Goal: Information Seeking & Learning: Learn about a topic

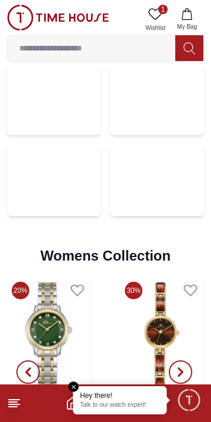
scroll to position [2407, 0]
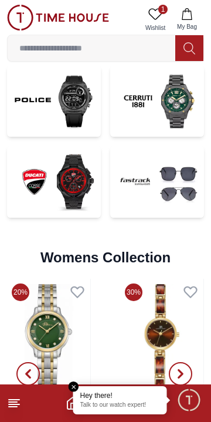
click at [33, 218] on img at bounding box center [54, 182] width 94 height 72
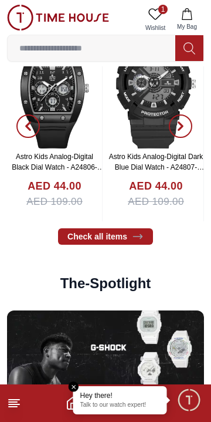
scroll to position [1700, 0]
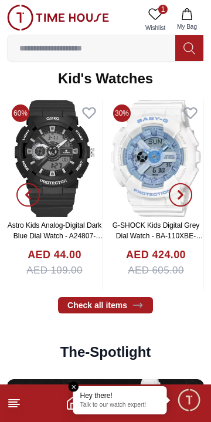
click at [48, 51] on input at bounding box center [92, 47] width 168 height 23
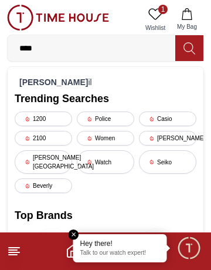
type input "****"
click at [26, 77] on div "[PERSON_NAME] il" at bounding box center [106, 82] width 182 height 16
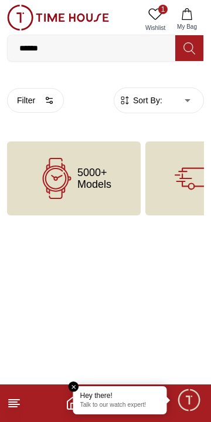
click at [106, 179] on span "5000+ Models" at bounding box center [94, 178] width 34 height 23
click at [75, 384] on em "Close tooltip" at bounding box center [74, 386] width 11 height 11
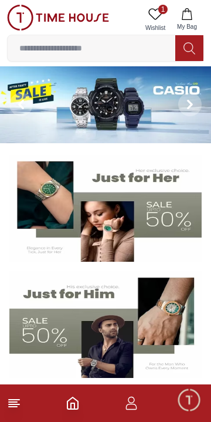
scroll to position [1700, 0]
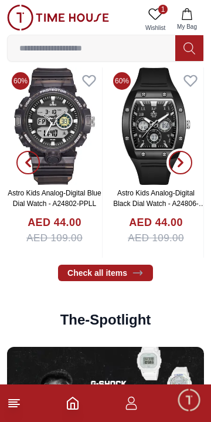
click at [185, 256] on button "button" at bounding box center [181, 162] width 42 height 190
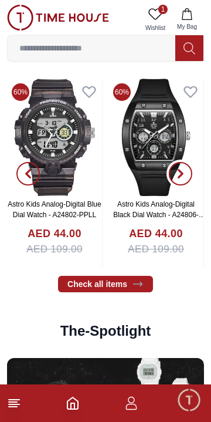
scroll to position [1721, 0]
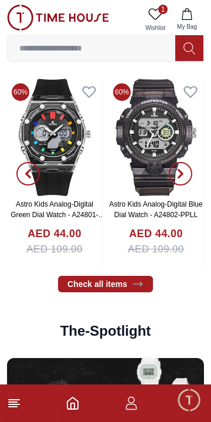
click at [72, 406] on icon "Home" at bounding box center [73, 403] width 14 height 14
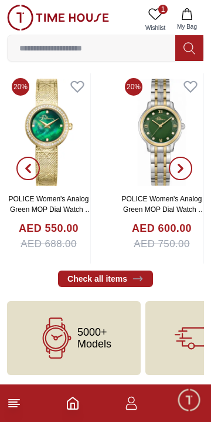
scroll to position [2662, 0]
click at [12, 402] on line at bounding box center [13, 402] width 8 height 0
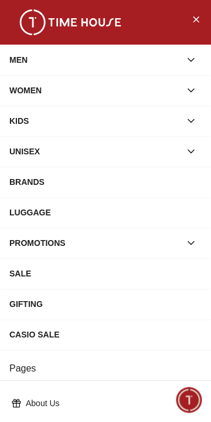
click at [161, 190] on div "BRANDS" at bounding box center [105, 181] width 192 height 21
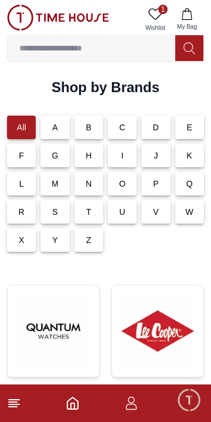
click at [24, 163] on div "F" at bounding box center [21, 155] width 29 height 23
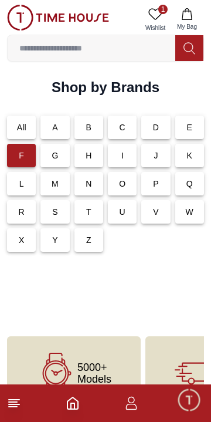
click at [125, 190] on p "O" at bounding box center [122, 184] width 6 height 12
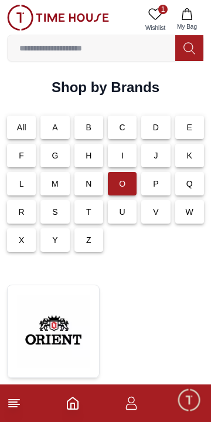
click at [23, 161] on p "F" at bounding box center [21, 156] width 5 height 12
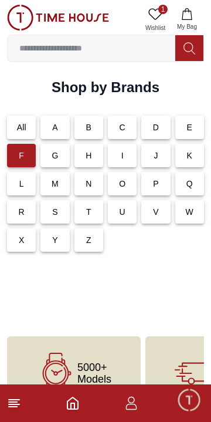
click at [158, 131] on p "D" at bounding box center [156, 127] width 6 height 12
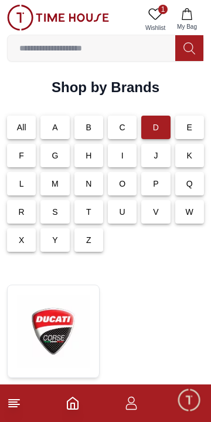
click at [55, 127] on p "A" at bounding box center [55, 127] width 6 height 12
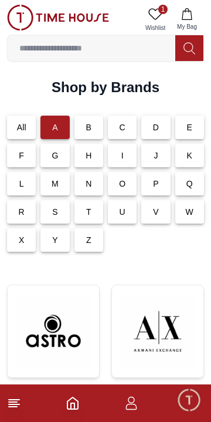
click at [89, 128] on p "B" at bounding box center [89, 127] width 6 height 12
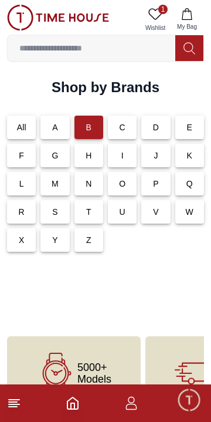
click at [121, 132] on p "C" at bounding box center [123, 127] width 6 height 12
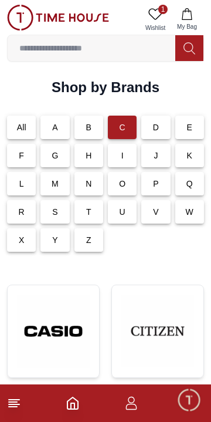
click at [164, 134] on div "D" at bounding box center [155, 127] width 29 height 23
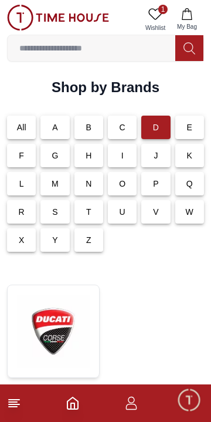
click at [192, 127] on div "E" at bounding box center [189, 127] width 29 height 23
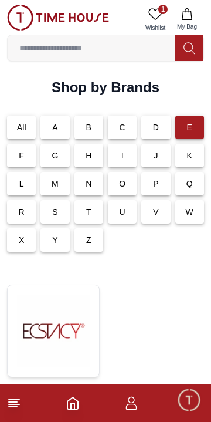
click at [21, 158] on p "F" at bounding box center [21, 156] width 5 height 12
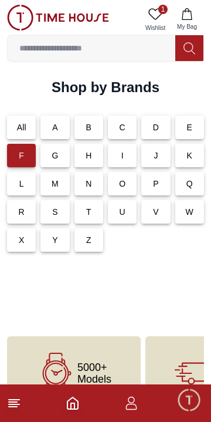
click at [56, 161] on p "G" at bounding box center [55, 156] width 6 height 12
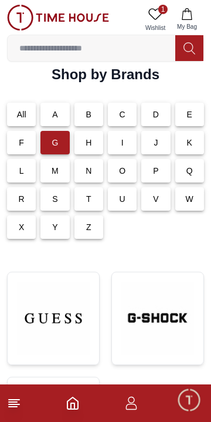
scroll to position [13, 0]
click at [97, 151] on div "H" at bounding box center [89, 142] width 29 height 23
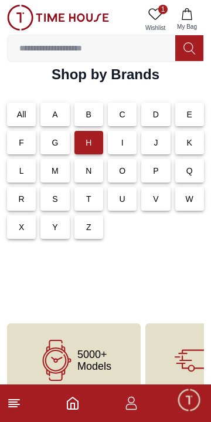
click at [125, 148] on div "I" at bounding box center [122, 142] width 29 height 23
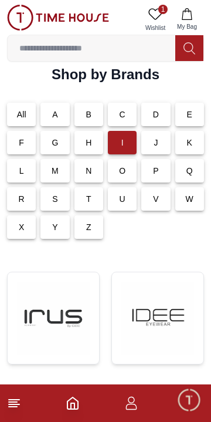
click at [158, 144] on p "J" at bounding box center [156, 143] width 4 height 12
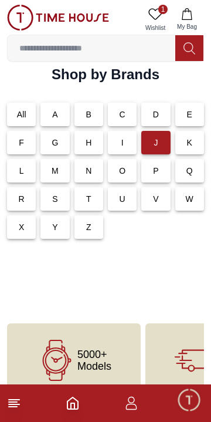
click at [190, 148] on p "K" at bounding box center [190, 143] width 6 height 12
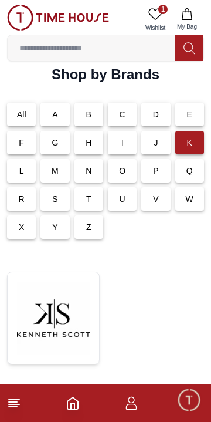
click at [58, 146] on p "G" at bounding box center [55, 143] width 6 height 12
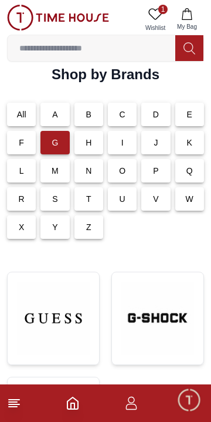
click at [66, 308] on img at bounding box center [53, 318] width 73 height 73
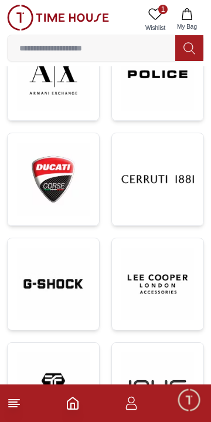
scroll to position [13, 0]
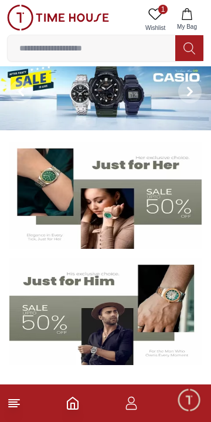
scroll to position [2662, 0]
